Goal: Task Accomplishment & Management: Manage account settings

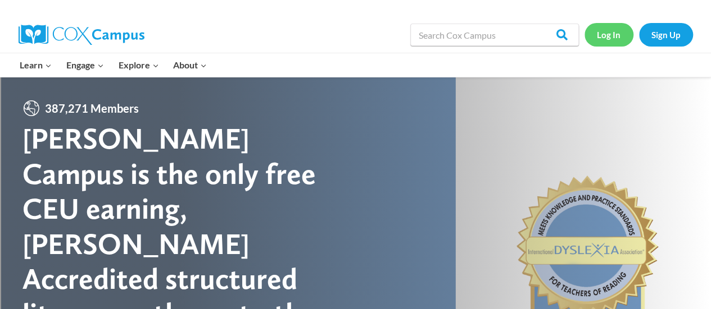
click at [615, 34] on link "Log In" at bounding box center [608, 34] width 49 height 23
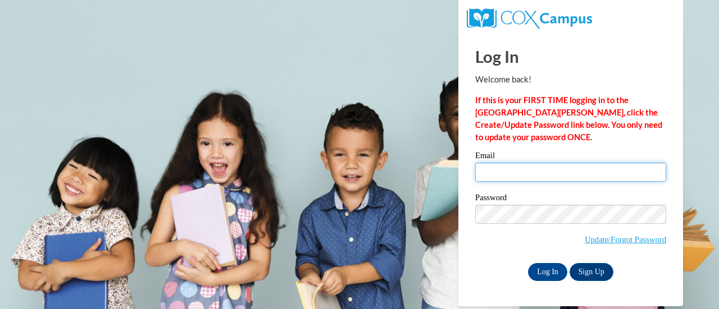
click at [503, 172] on input "Email" at bounding box center [570, 172] width 191 height 19
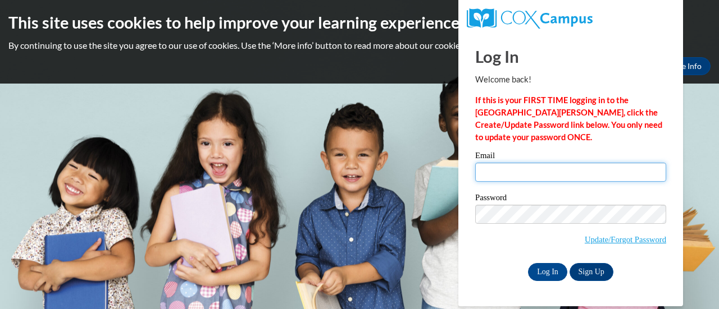
type input "formmeg@sdmfschools.org"
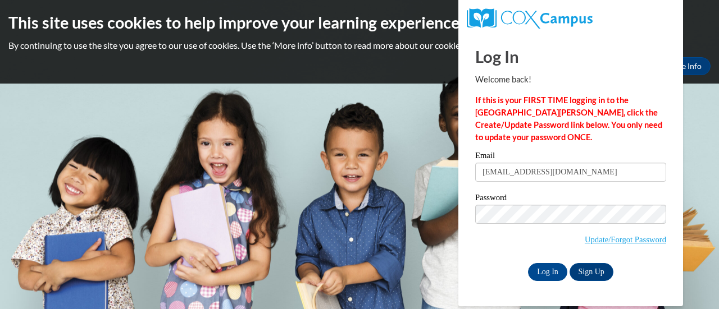
click at [567, 194] on label "Password" at bounding box center [570, 199] width 191 height 11
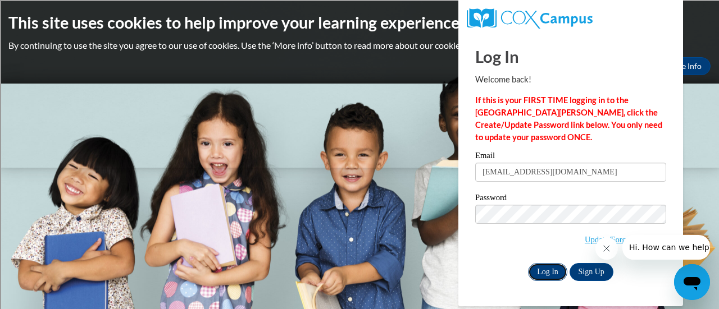
click at [553, 268] on input "Log In" at bounding box center [547, 272] width 39 height 18
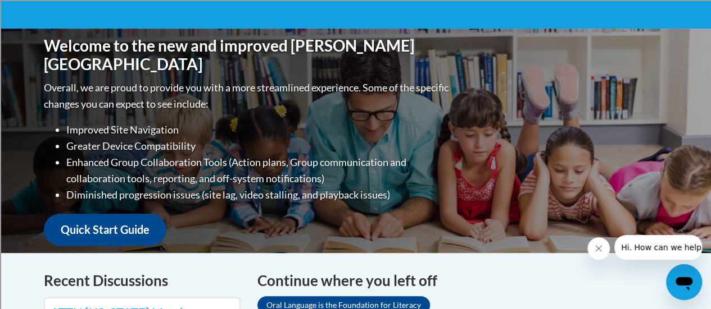
scroll to position [393, 0]
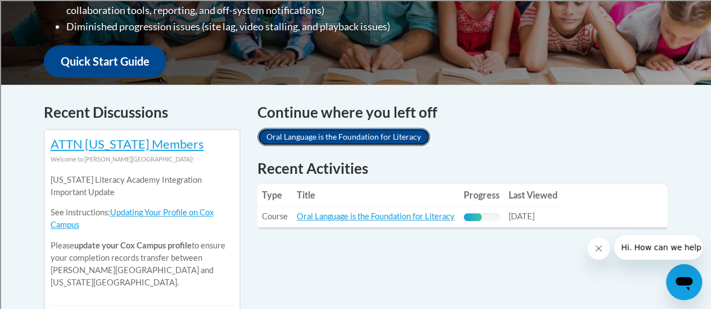
click at [305, 132] on link "Oral Language is the Foundation for Literacy" at bounding box center [343, 137] width 172 height 18
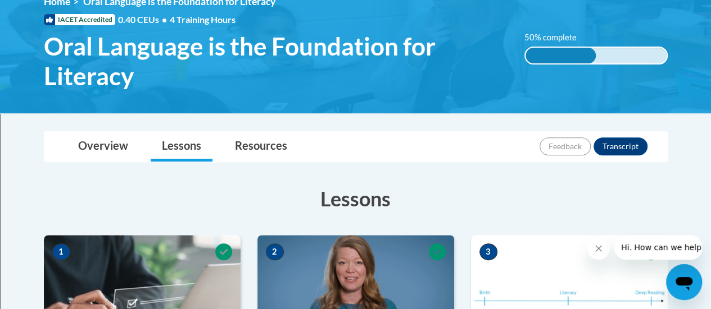
scroll to position [112, 0]
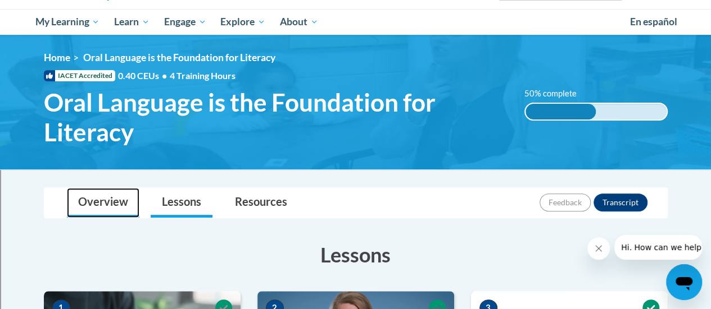
click at [88, 199] on link "Overview" at bounding box center [103, 203] width 72 height 30
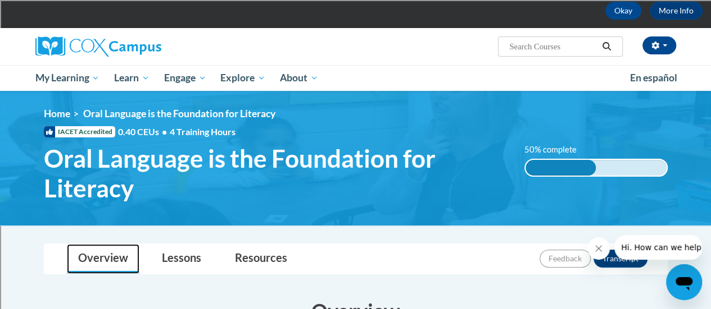
scroll to position [0, 0]
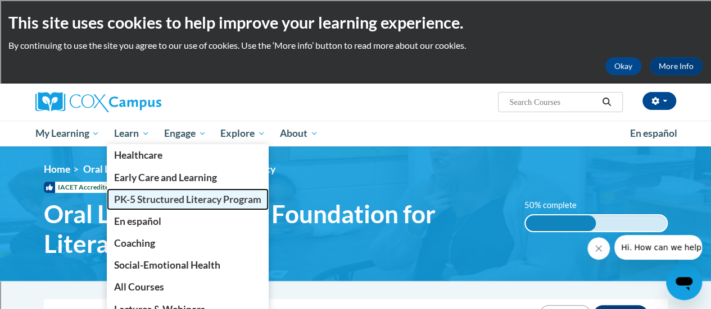
click at [166, 192] on link "PK-5 Structured Literacy Program" at bounding box center [188, 200] width 162 height 22
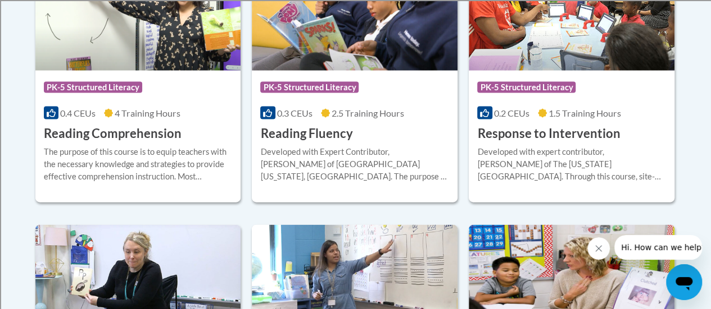
scroll to position [978, 0]
